Goal: Browse casually: Explore the website without a specific task or goal

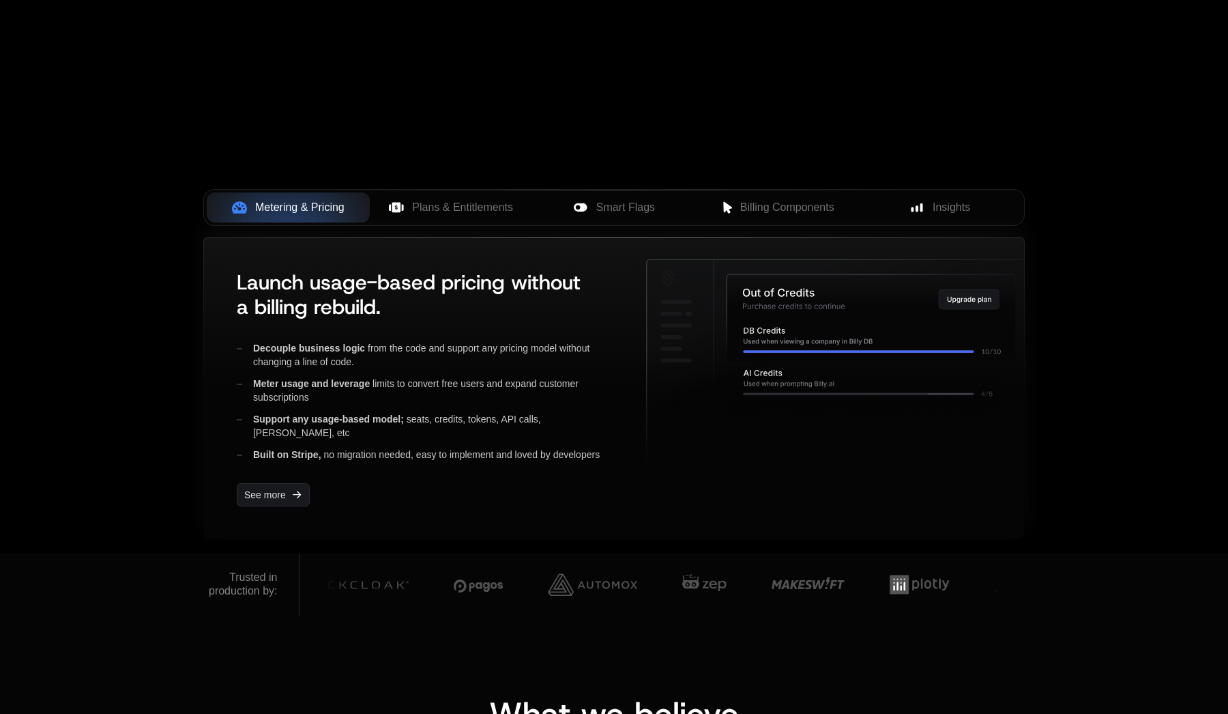
scroll to position [418, 0]
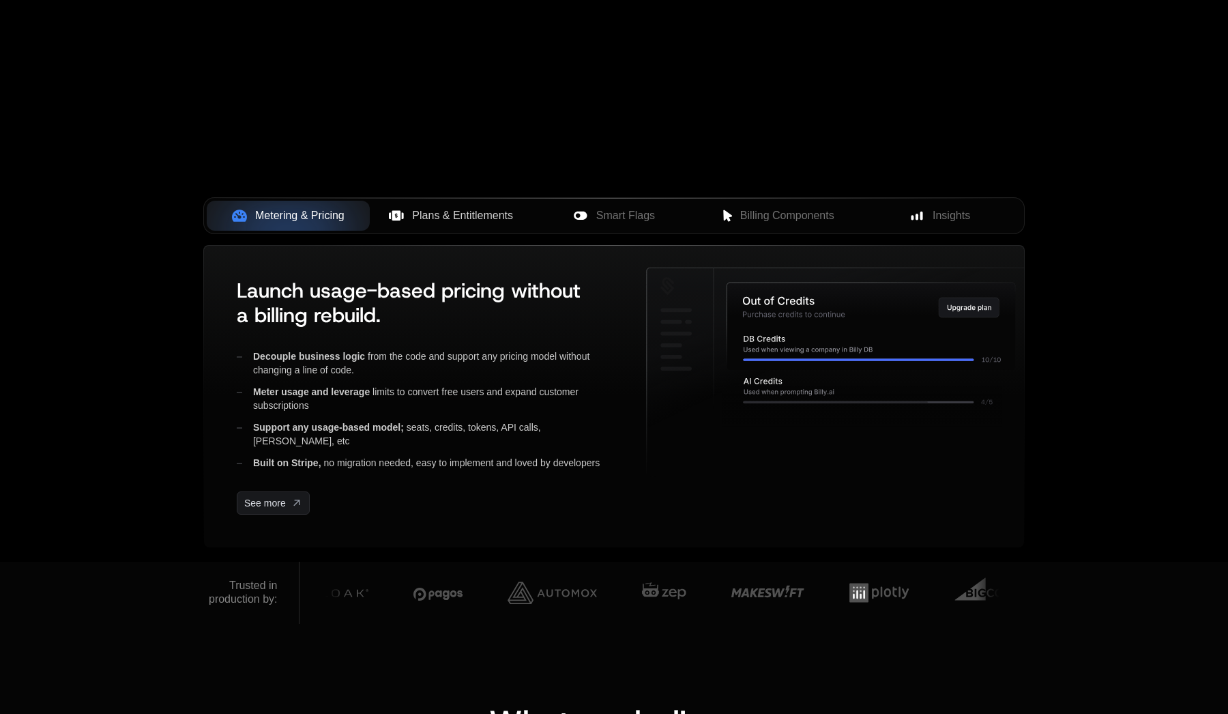
click at [503, 218] on span "Plans & Entitlements" at bounding box center [462, 215] width 101 height 16
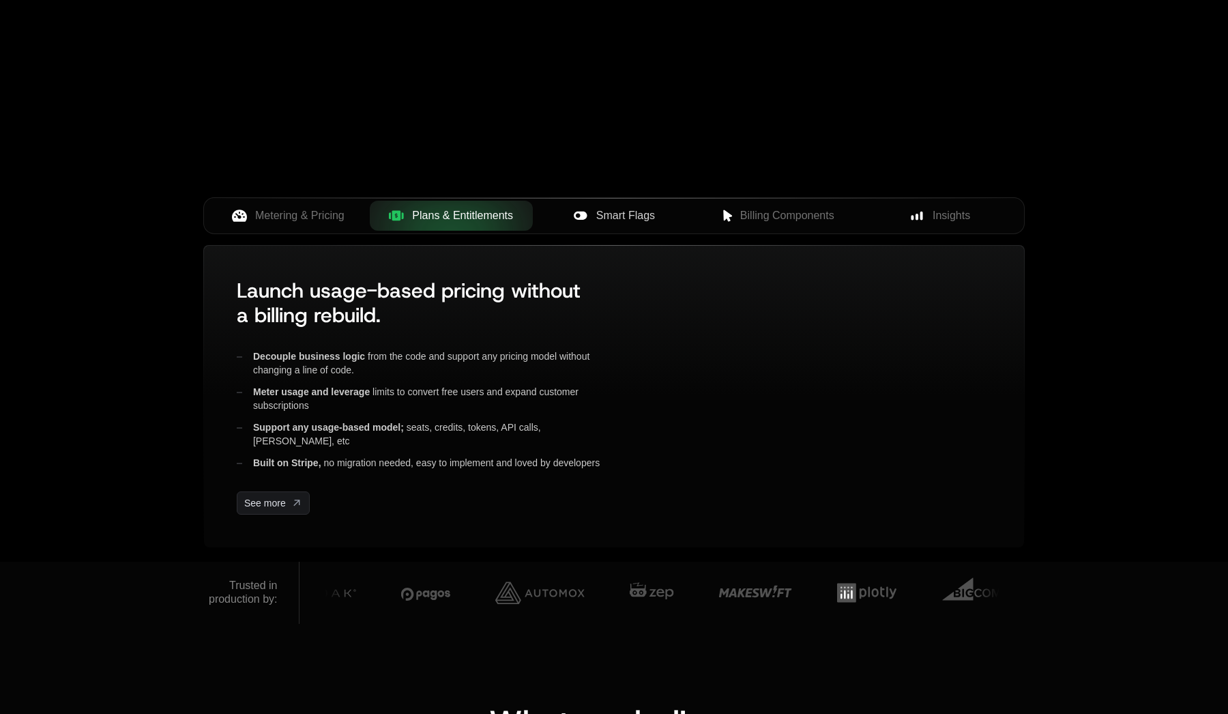
click at [617, 218] on span "Smart Flags" at bounding box center [625, 215] width 59 height 16
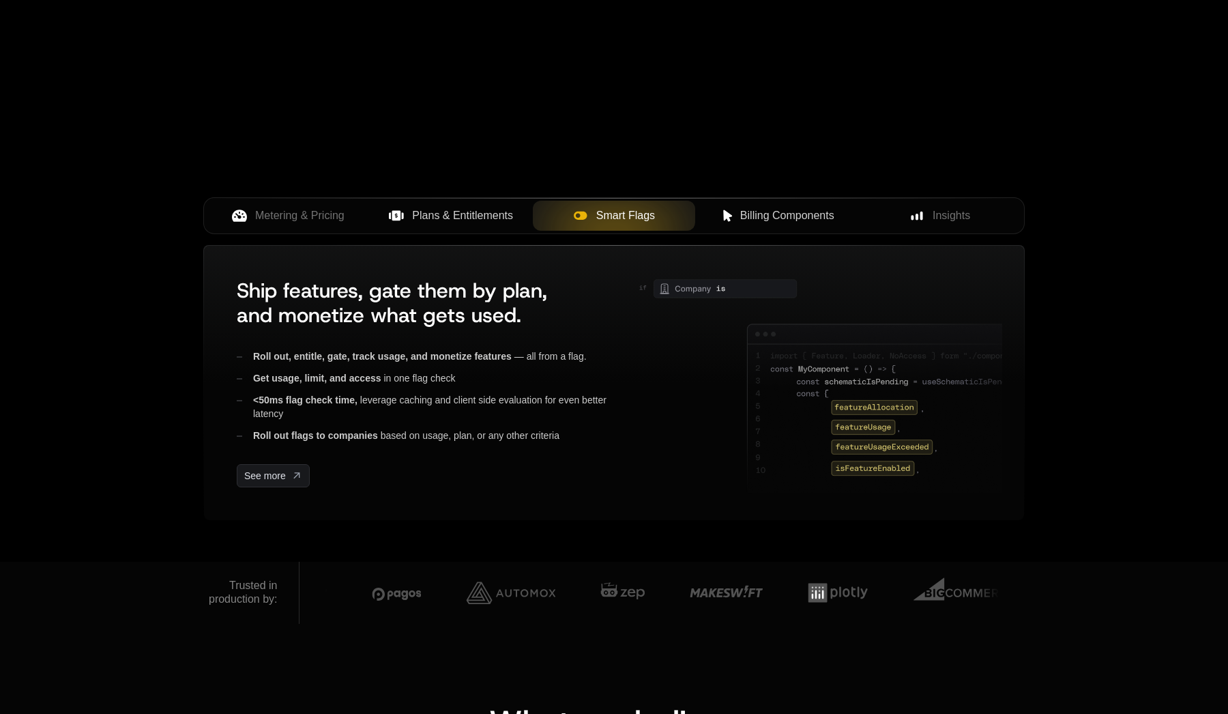
click at [778, 209] on span "Billing Components" at bounding box center [787, 215] width 94 height 16
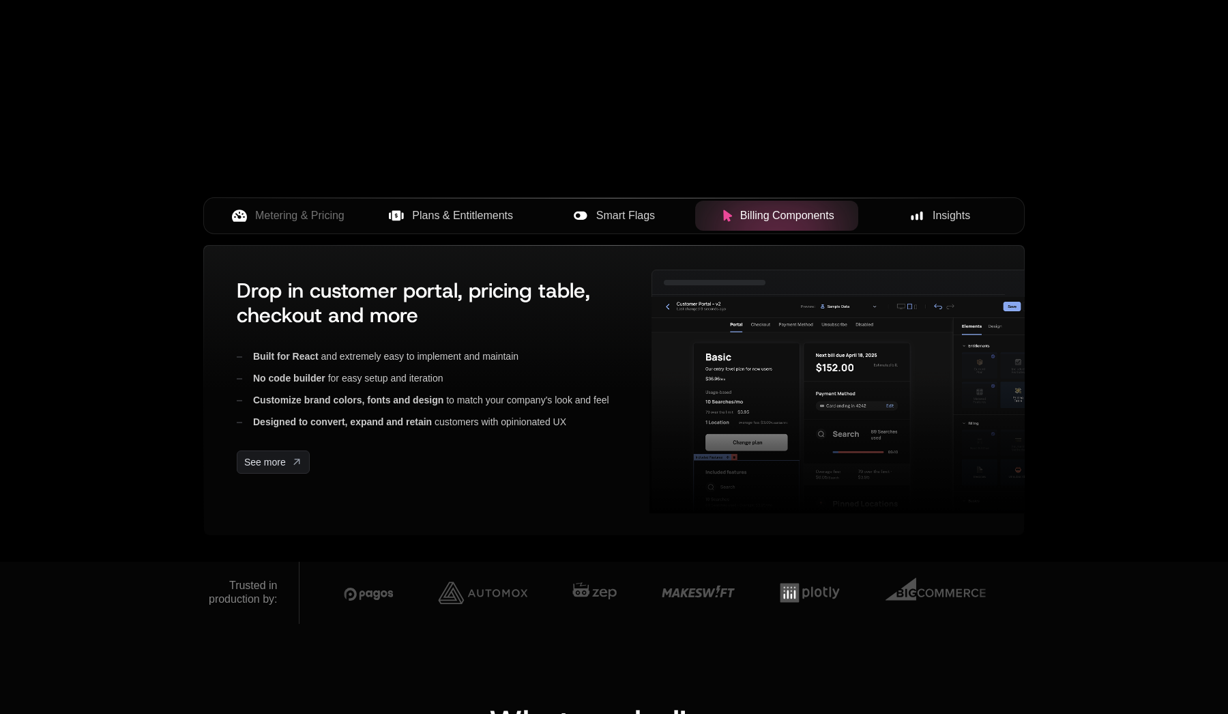
click at [899, 215] on div "Insights" at bounding box center [939, 215] width 141 height 16
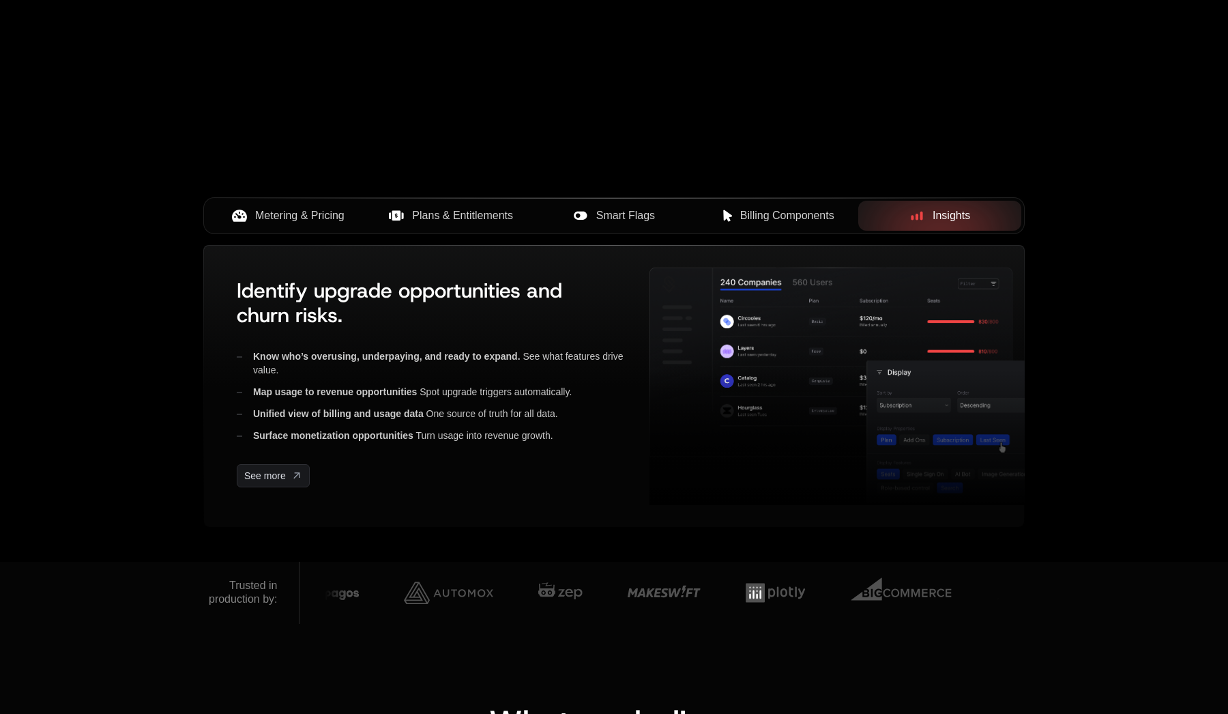
click at [319, 224] on button "Metering & Pricing" at bounding box center [288, 216] width 163 height 30
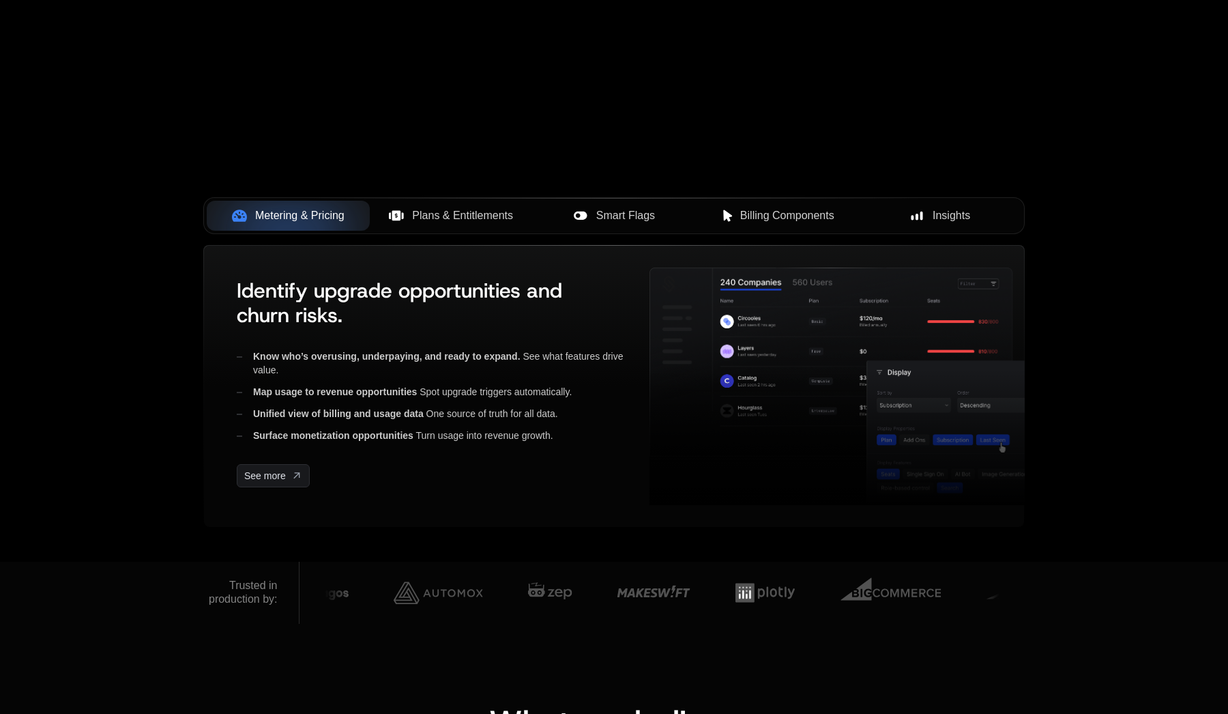
click at [478, 221] on span "Plans & Entitlements" at bounding box center [462, 215] width 101 height 16
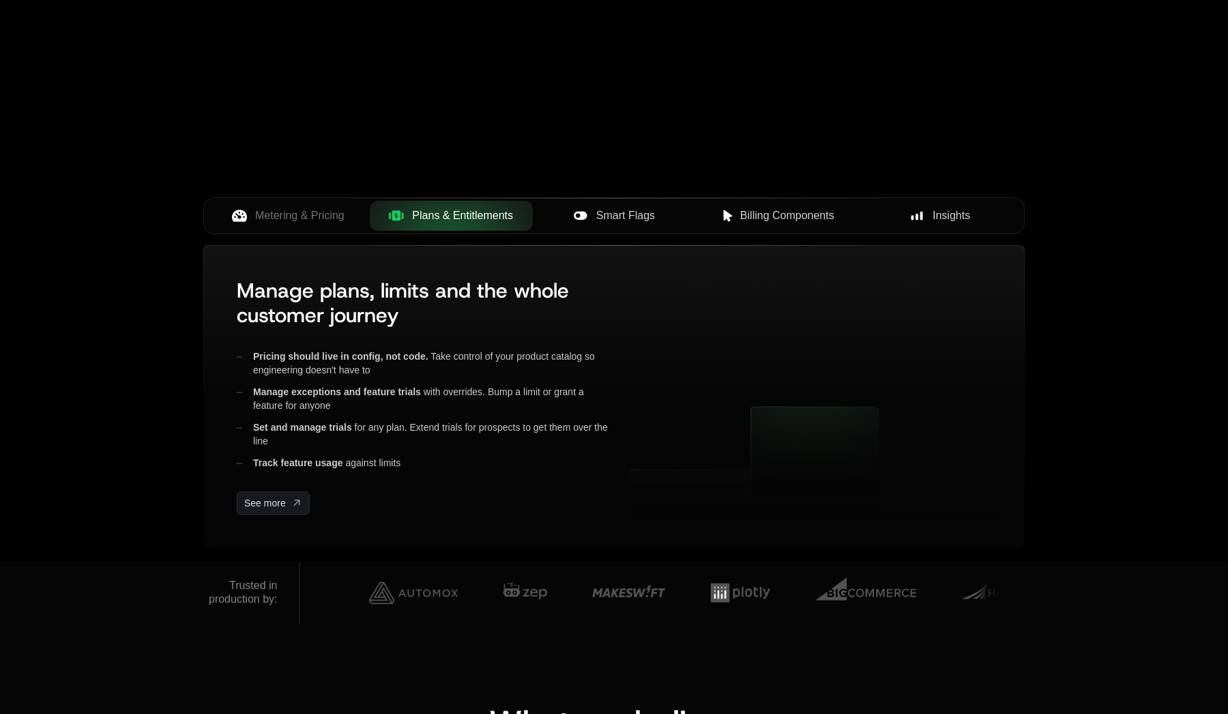
click at [655, 210] on div "Smart Flags" at bounding box center [614, 215] width 141 height 16
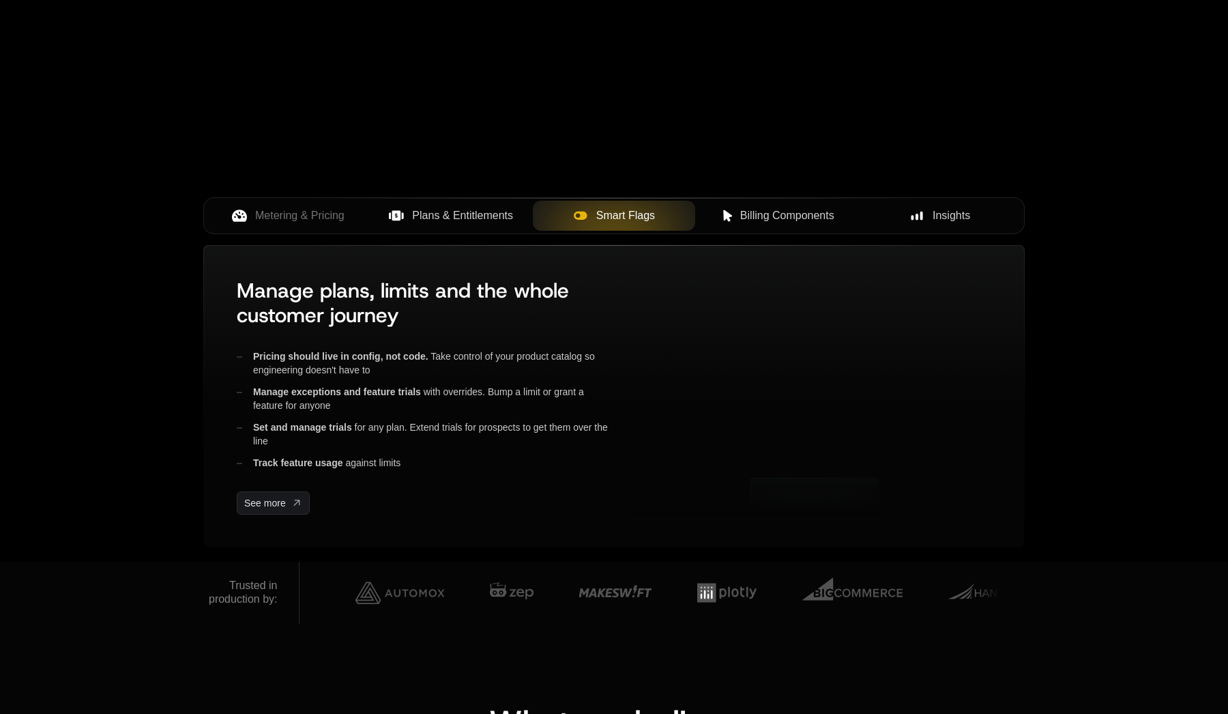
click at [780, 214] on span "Billing Components" at bounding box center [787, 215] width 94 height 16
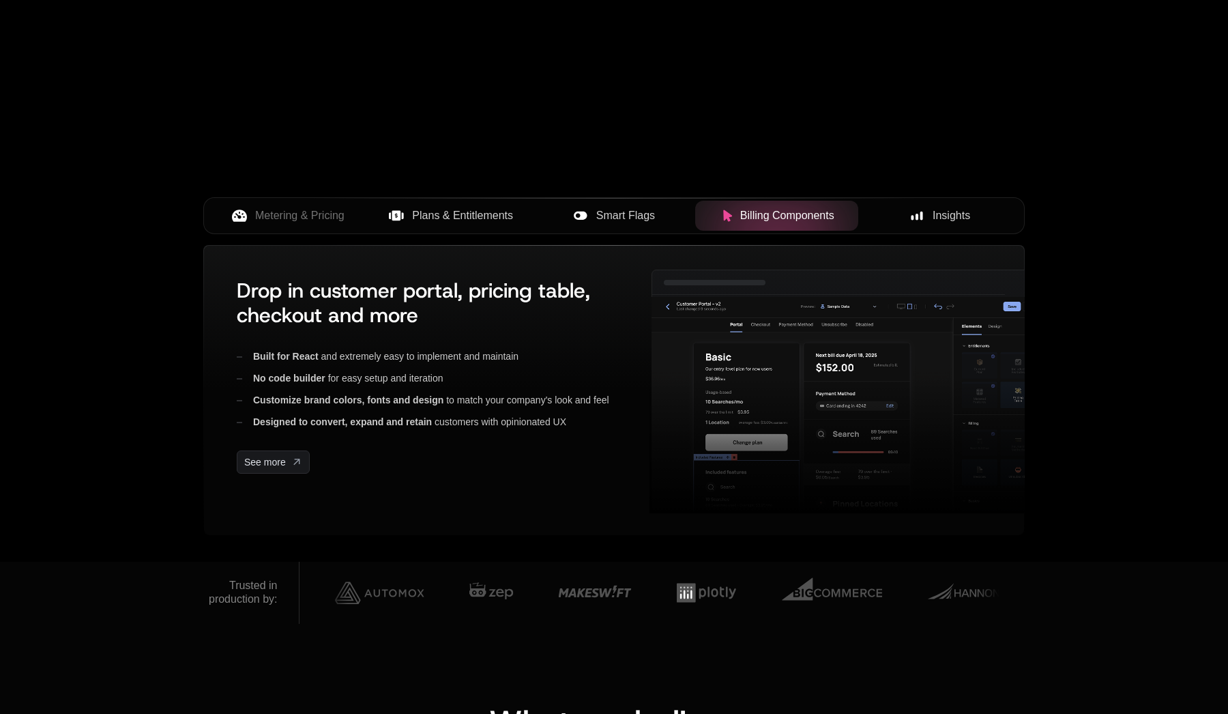
click at [915, 219] on icon at bounding box center [917, 215] width 12 height 12
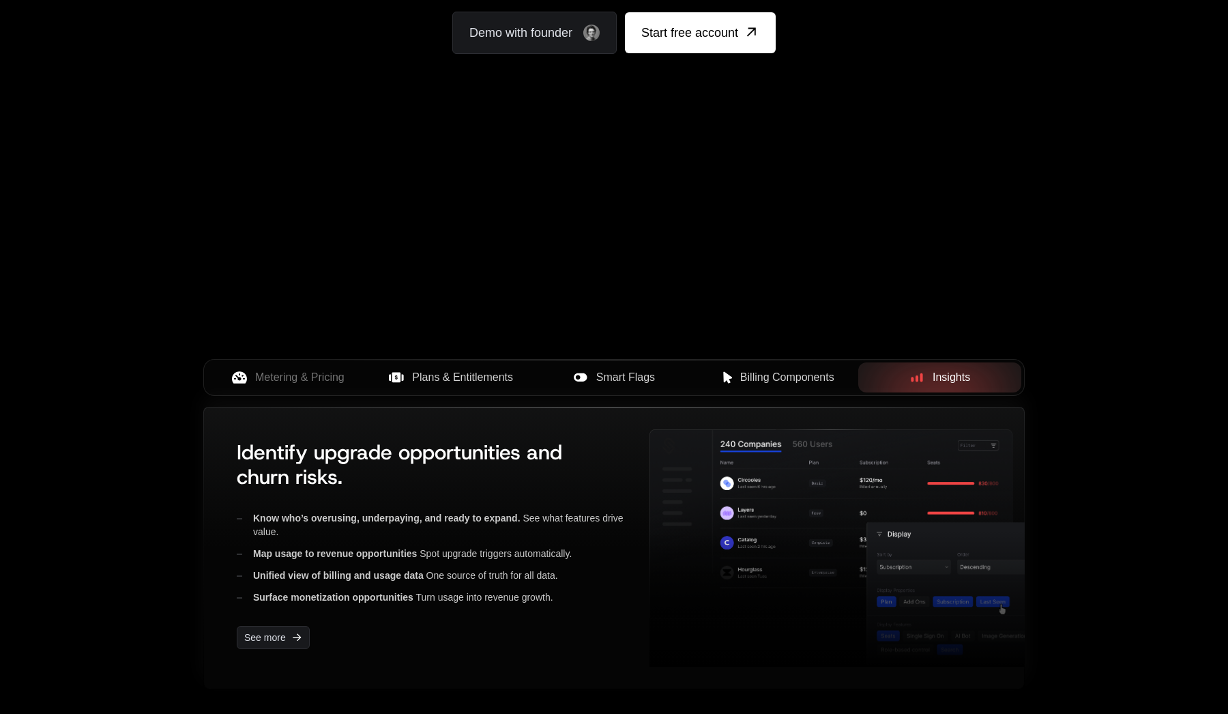
scroll to position [257, 0]
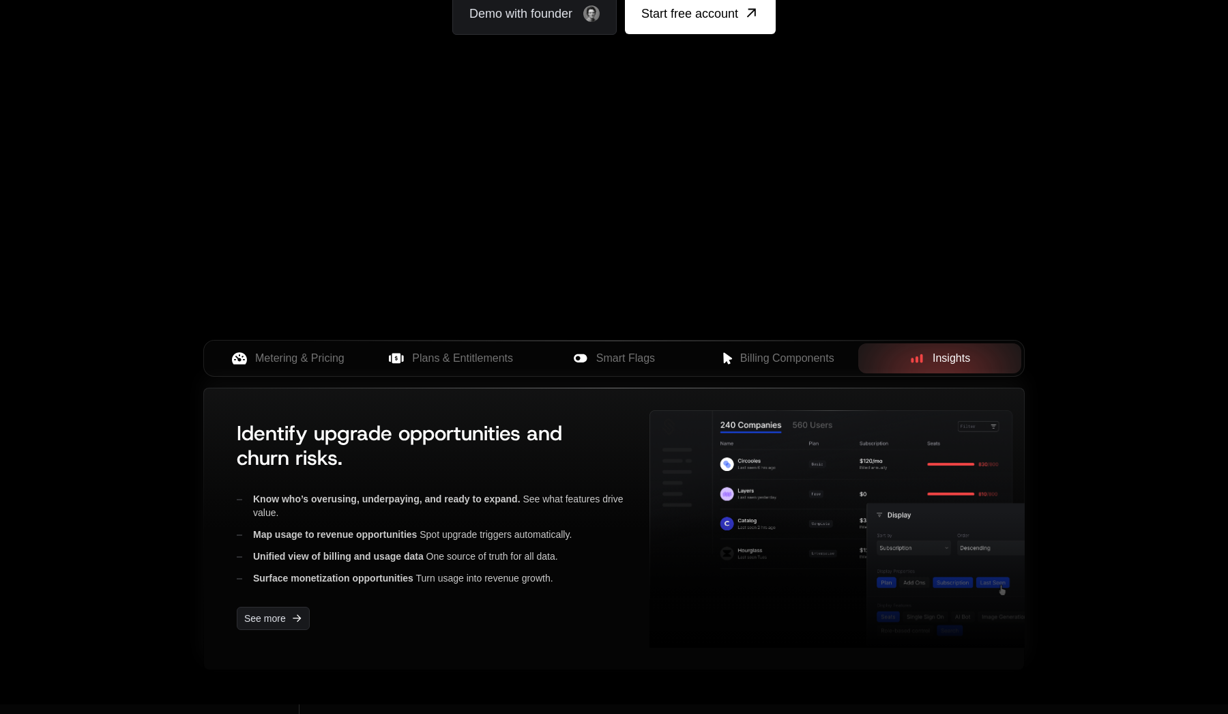
scroll to position [276, 0]
